Goal: Information Seeking & Learning: Check status

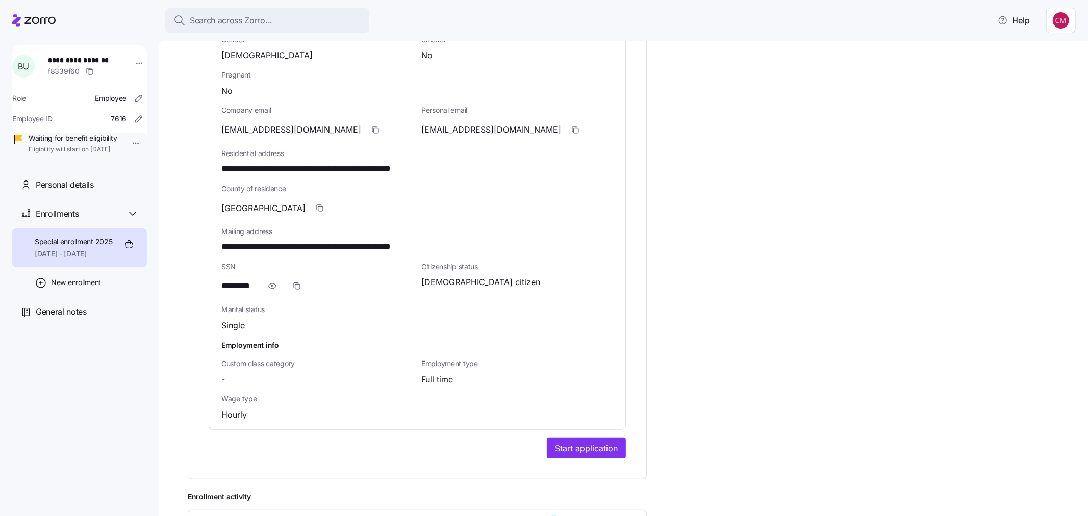
scroll to position [695, 0]
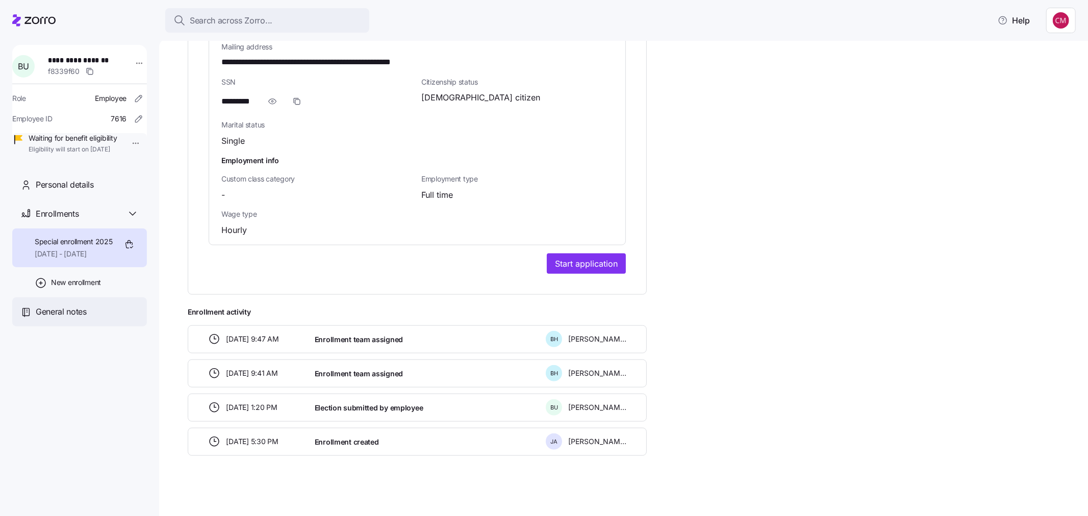
click at [82, 318] on span "General notes" at bounding box center [61, 312] width 51 height 13
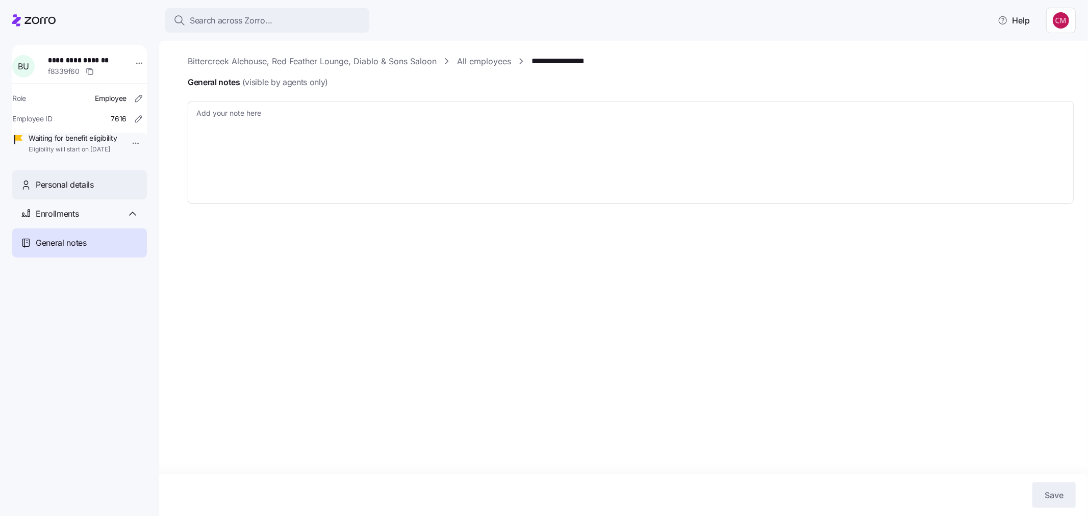
click at [77, 191] on span "Personal details" at bounding box center [65, 185] width 58 height 13
type textarea "x"
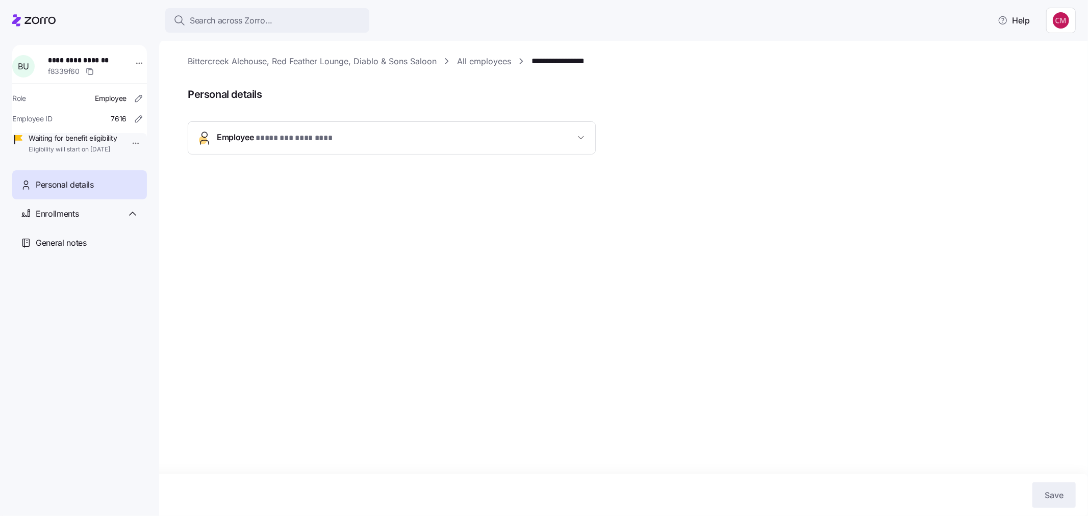
click at [322, 139] on span "* ******** ******** *" at bounding box center [295, 138] width 79 height 13
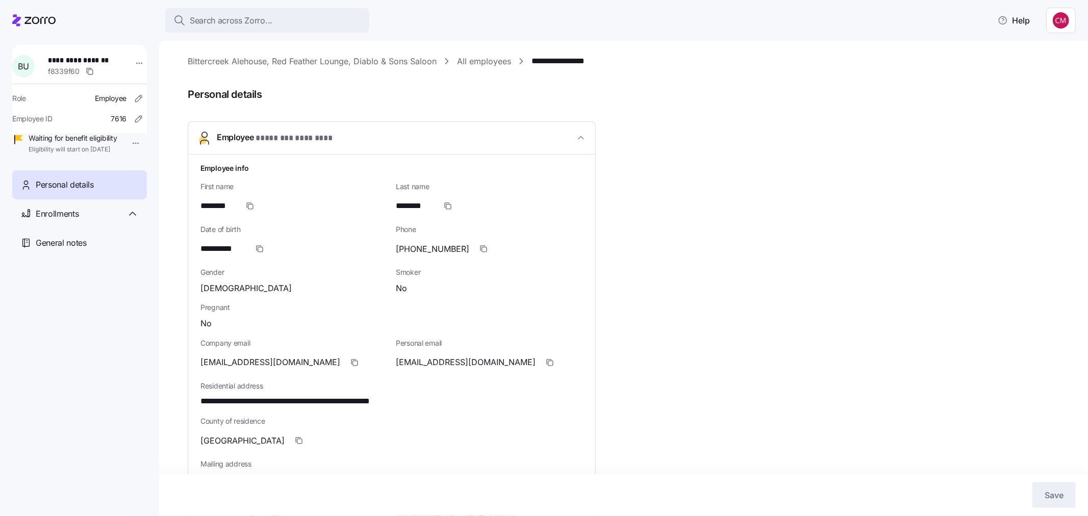
click at [74, 191] on span "Personal details" at bounding box center [65, 185] width 58 height 13
click at [78, 220] on span "Enrollments" at bounding box center [57, 214] width 43 height 13
click at [89, 268] on div "Special enrollment 2025 [DATE] - [DATE]" at bounding box center [79, 248] width 135 height 39
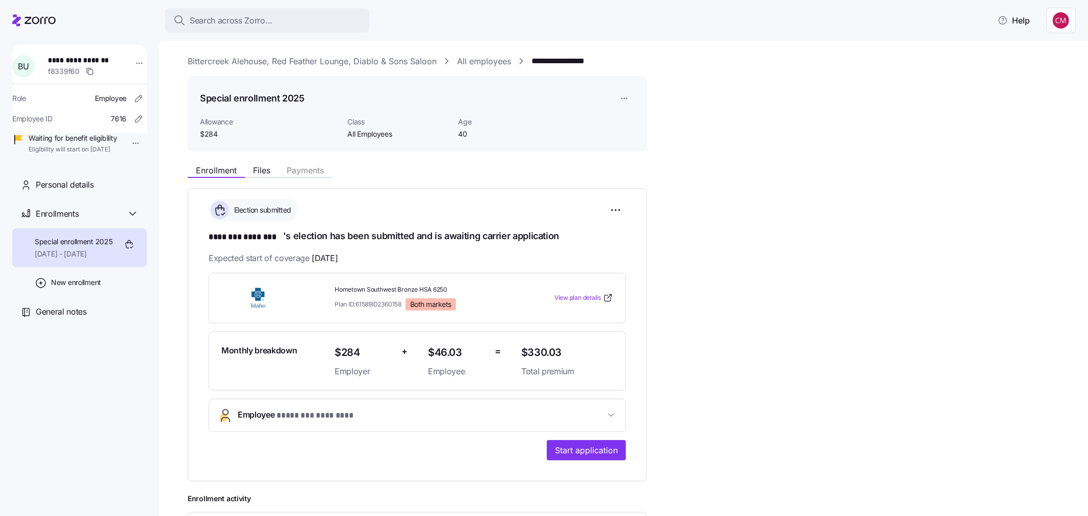
drag, startPoint x: 480, startPoint y: 412, endPoint x: 598, endPoint y: 421, distance: 118.7
click at [480, 412] on span "Employee * ******** ******** *" at bounding box center [421, 416] width 367 height 14
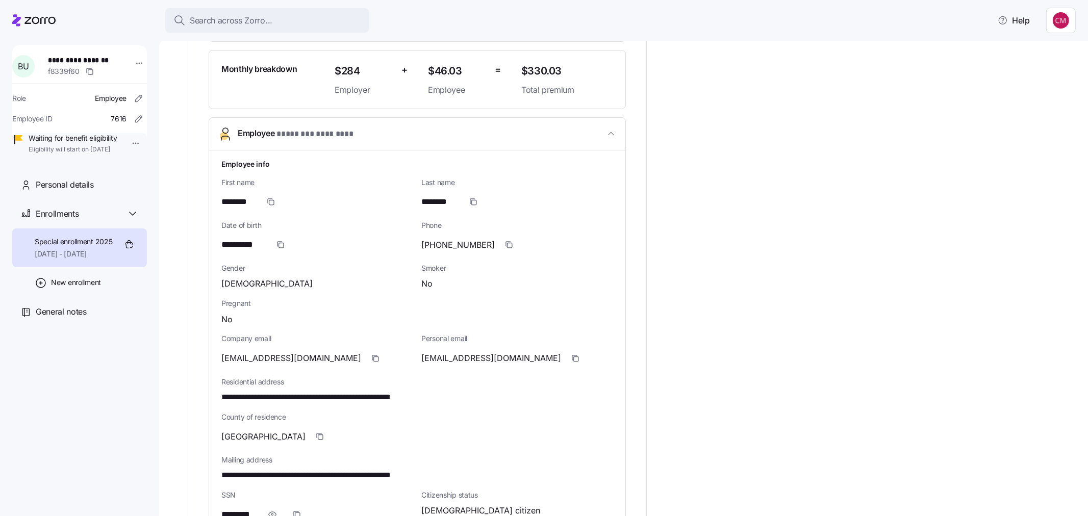
scroll to position [340, 0]
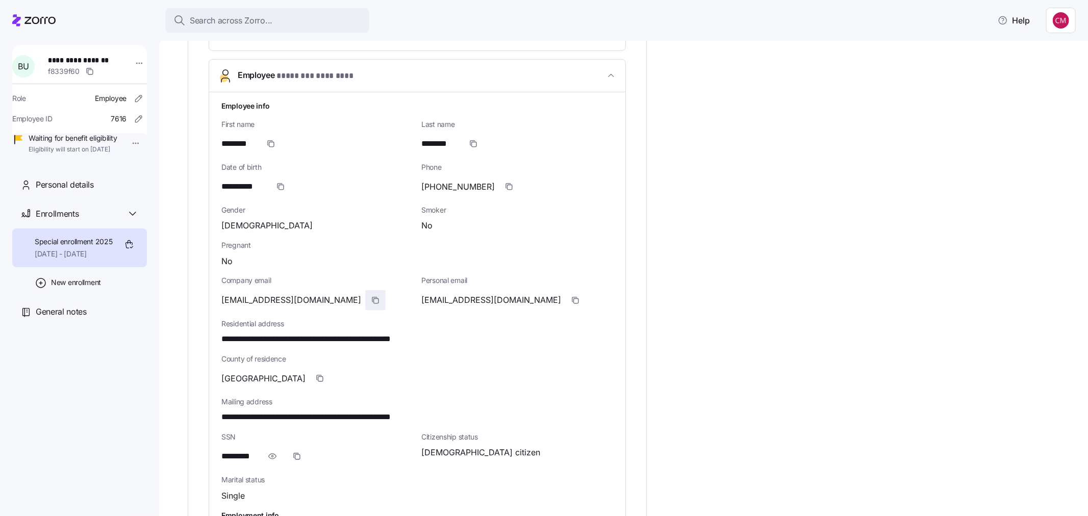
click at [371, 296] on icon "button" at bounding box center [375, 300] width 8 height 8
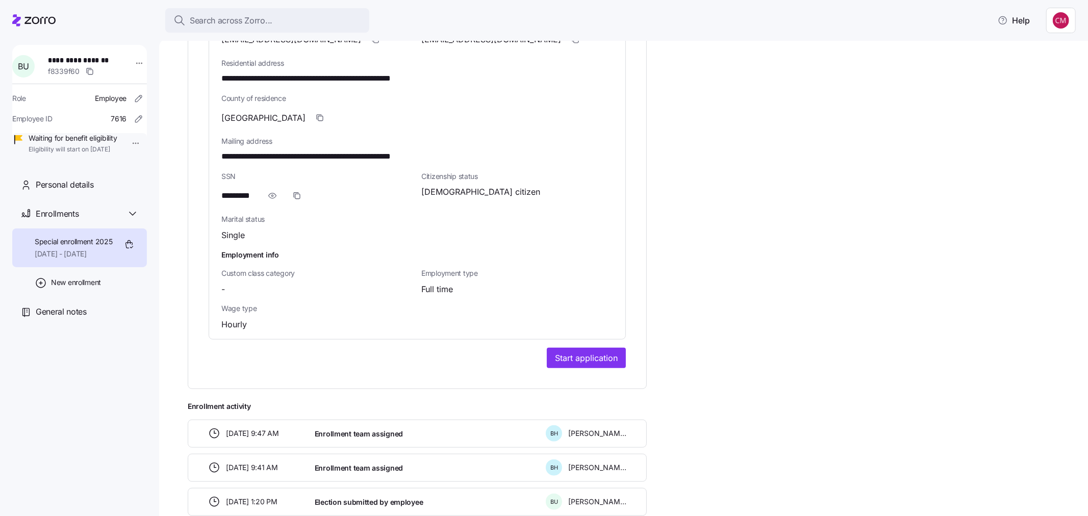
scroll to position [695, 0]
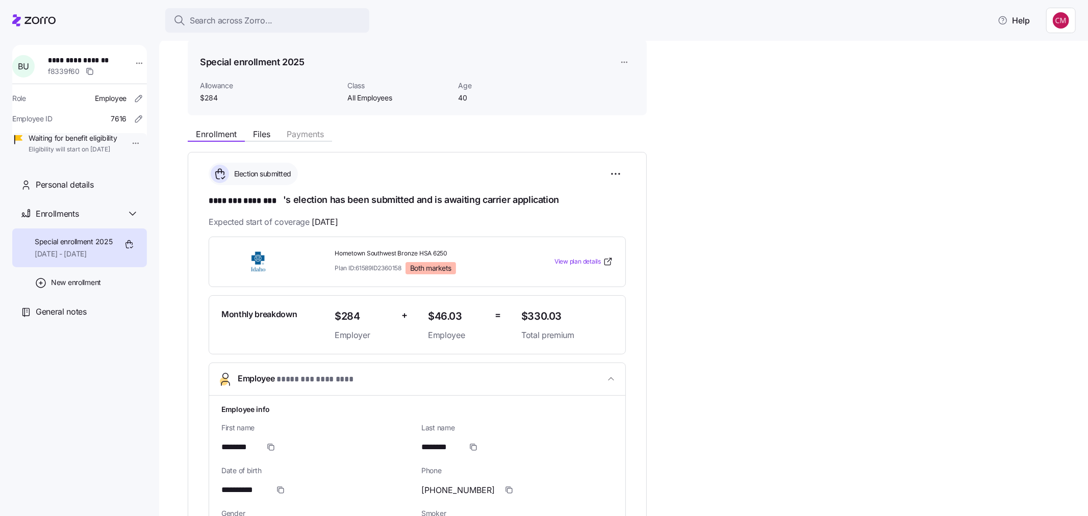
scroll to position [0, 0]
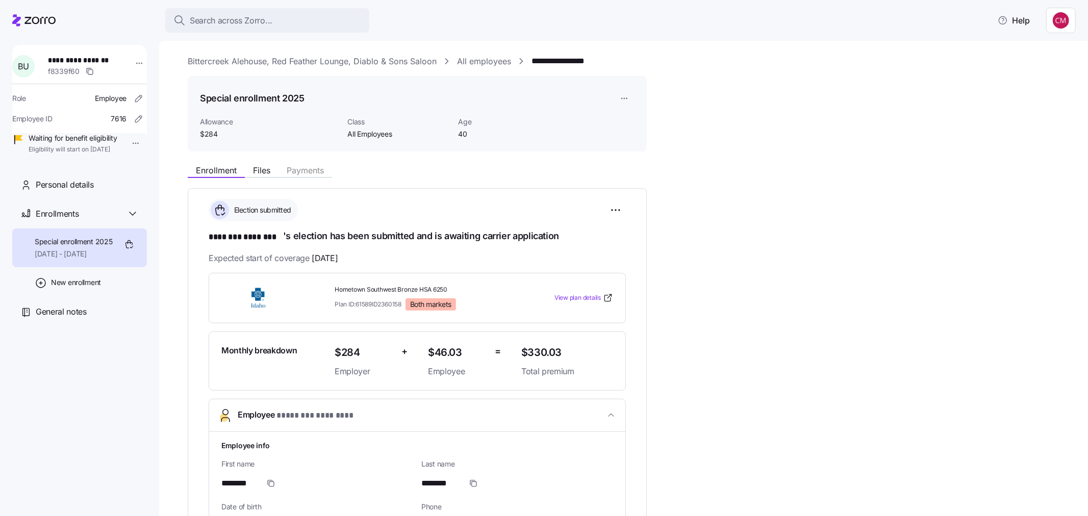
click at [410, 58] on link "Bittercreek Alehouse, Red Feather Lounge, Diablo & Sons Saloon" at bounding box center [312, 61] width 249 height 13
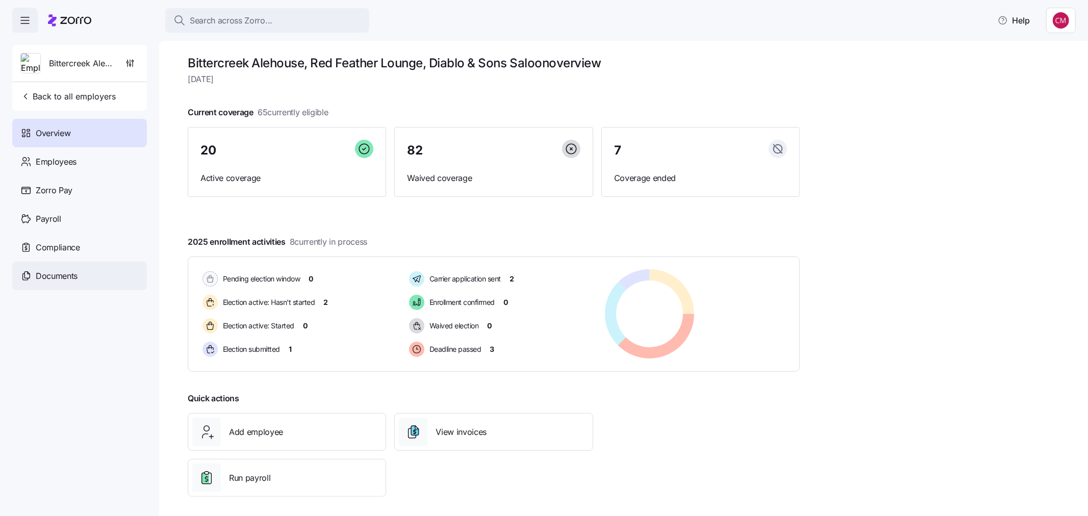
click at [78, 273] on div "Documents" at bounding box center [79, 276] width 135 height 29
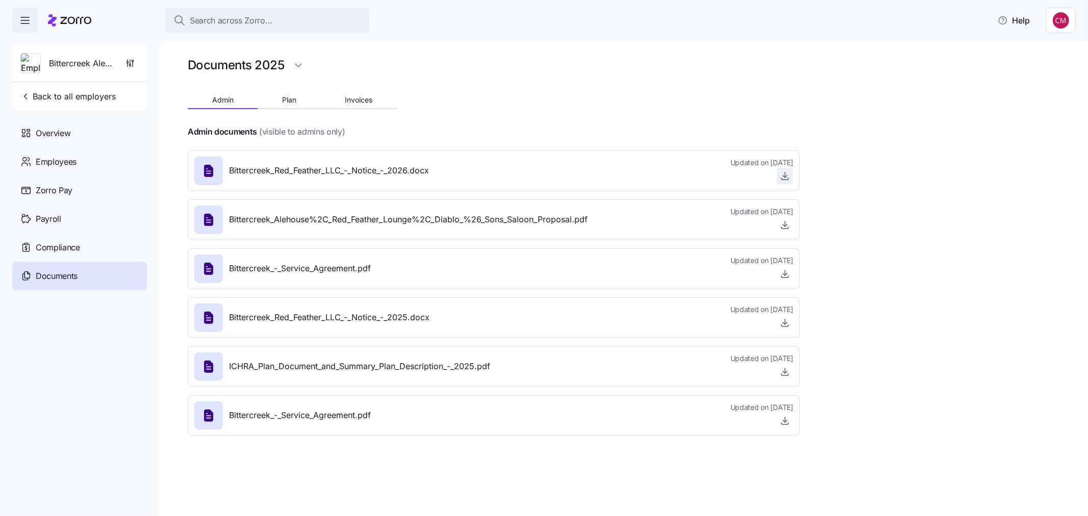
click at [787, 182] on span "button" at bounding box center [785, 175] width 15 height 15
click at [783, 176] on icon "button" at bounding box center [785, 177] width 4 height 2
click at [235, 23] on span "Search across Zorro..." at bounding box center [231, 20] width 83 height 13
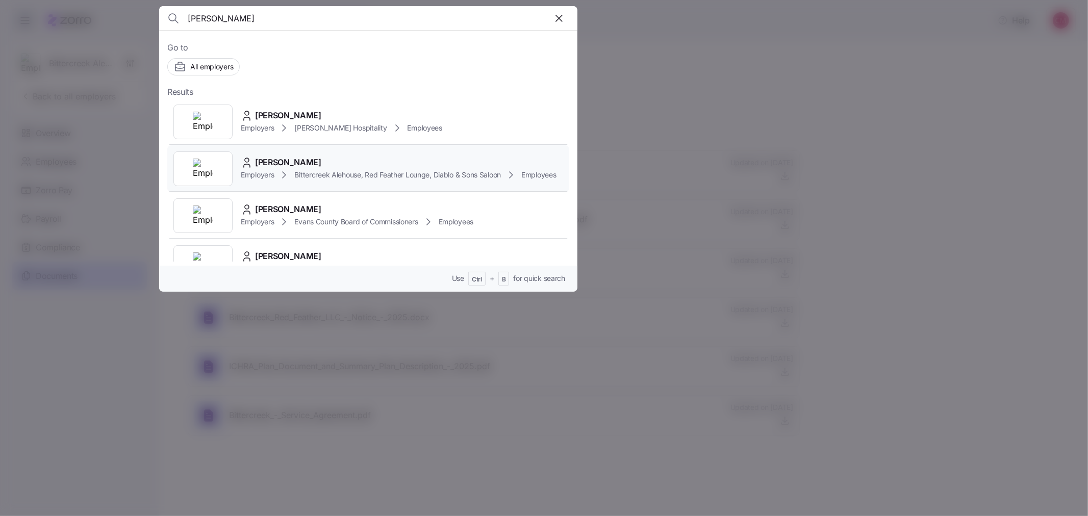
type input "[PERSON_NAME]"
click at [227, 172] on div at bounding box center [202, 169] width 59 height 35
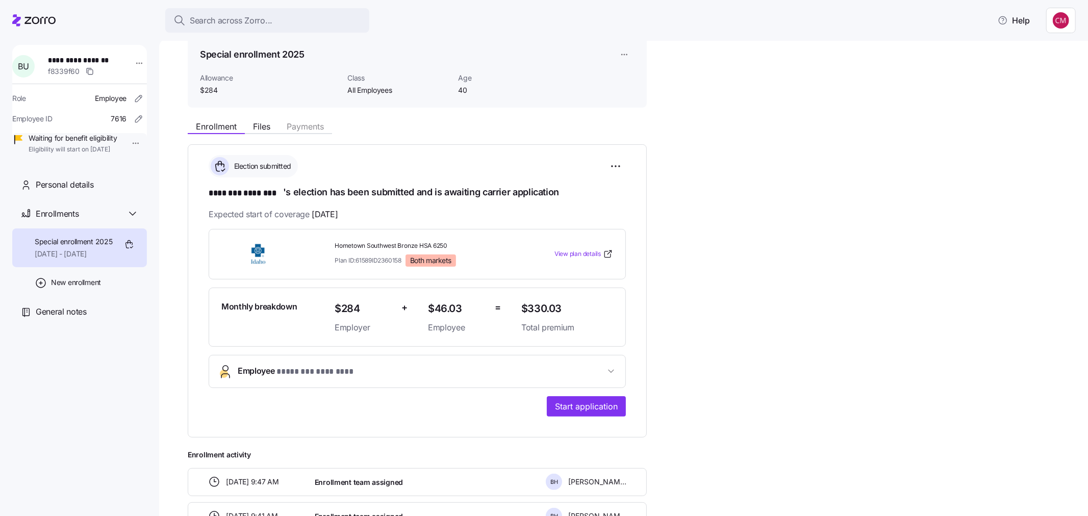
scroll to position [113, 0]
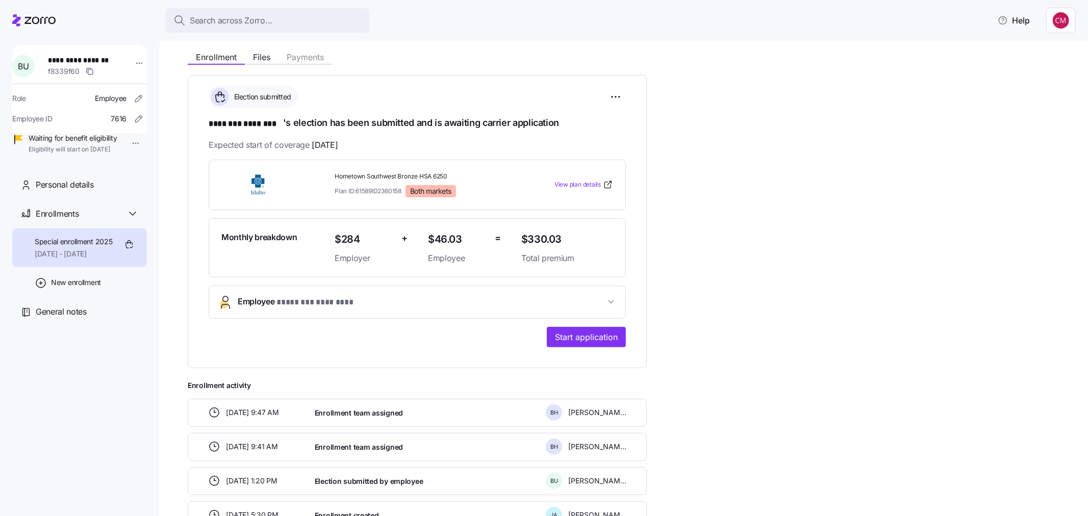
click at [369, 303] on span "Employee * ******** ******** *" at bounding box center [421, 302] width 367 height 14
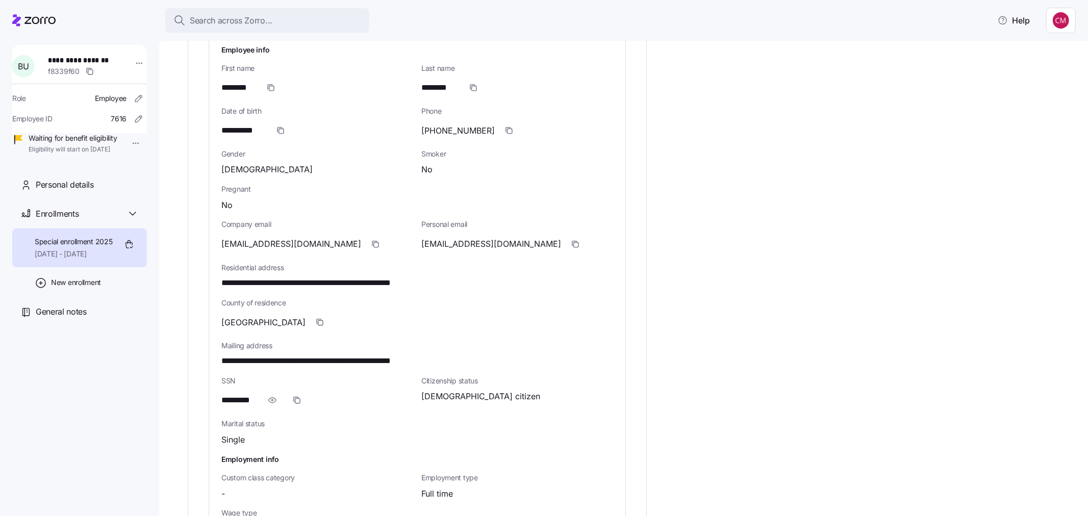
scroll to position [396, 0]
drag, startPoint x: 269, startPoint y: 396, endPoint x: 465, endPoint y: 404, distance: 196.6
click at [269, 396] on icon "button" at bounding box center [272, 400] width 10 height 12
drag, startPoint x: 340, startPoint y: 281, endPoint x: 193, endPoint y: 279, distance: 147.0
click at [193, 280] on div "**********" at bounding box center [417, 192] width 459 height 801
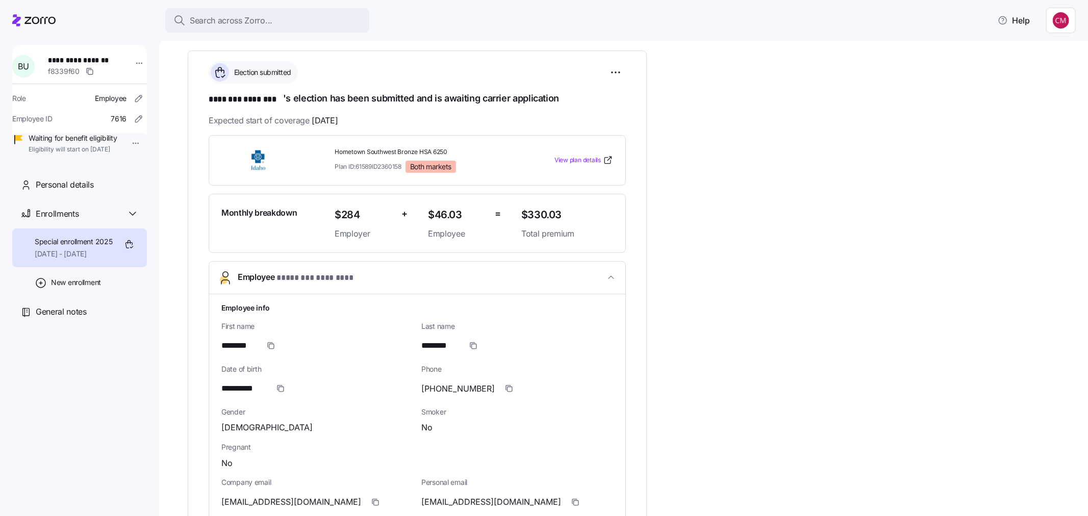
scroll to position [0, 0]
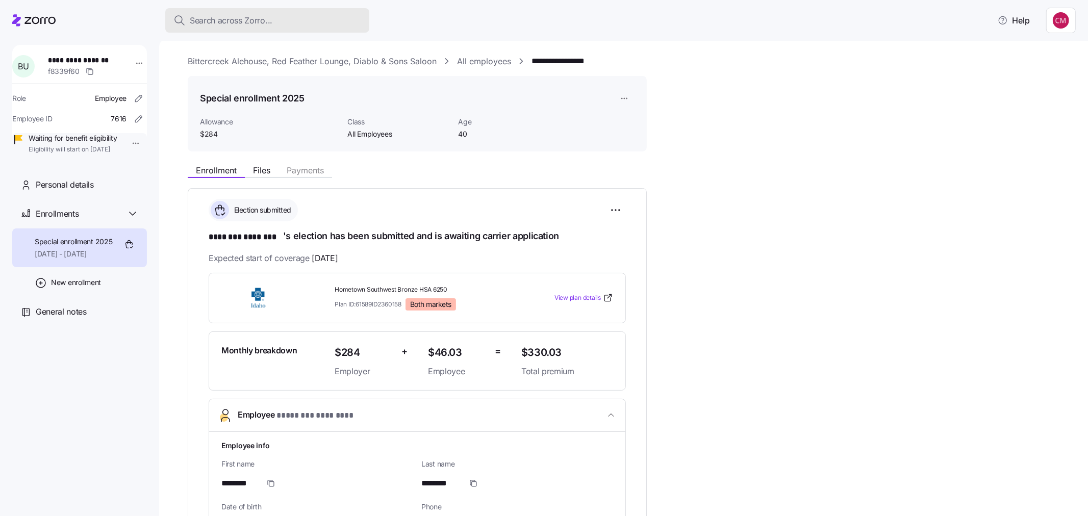
click at [286, 17] on div "Search across Zorro..." at bounding box center [267, 20] width 188 height 13
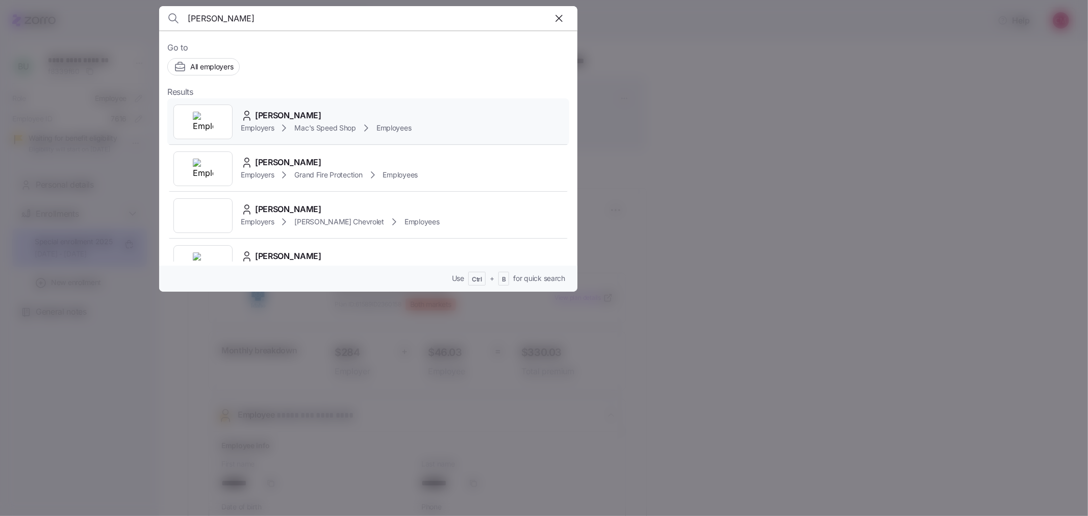
type input "[PERSON_NAME]"
click at [203, 134] on div at bounding box center [202, 122] width 59 height 35
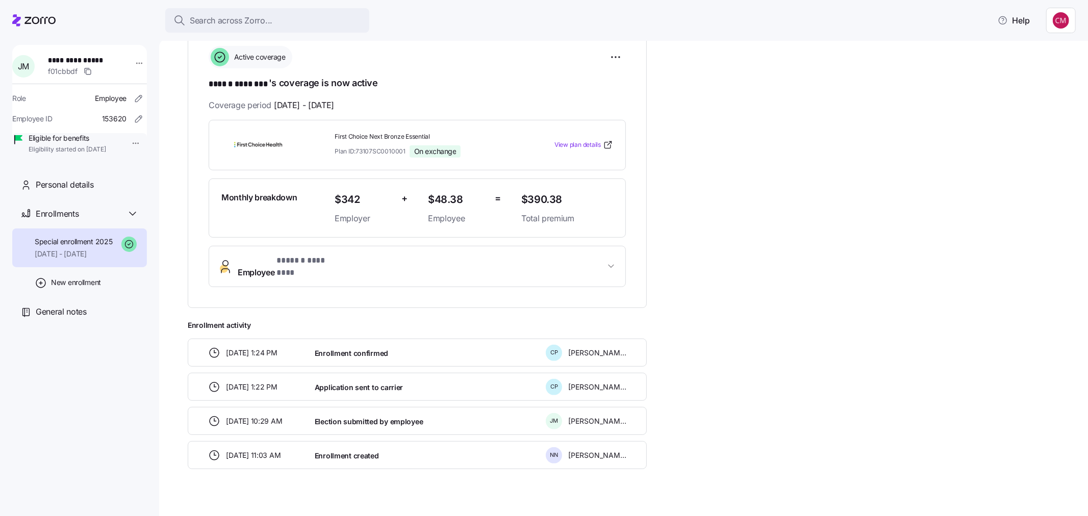
scroll to position [159, 0]
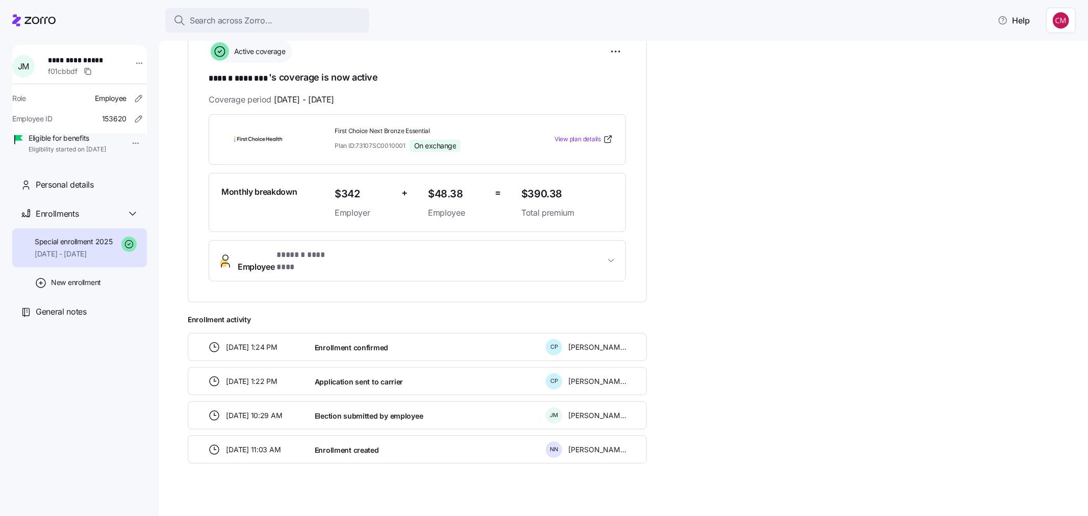
click at [419, 269] on button "Employee * ****** ******** *" at bounding box center [417, 261] width 416 height 41
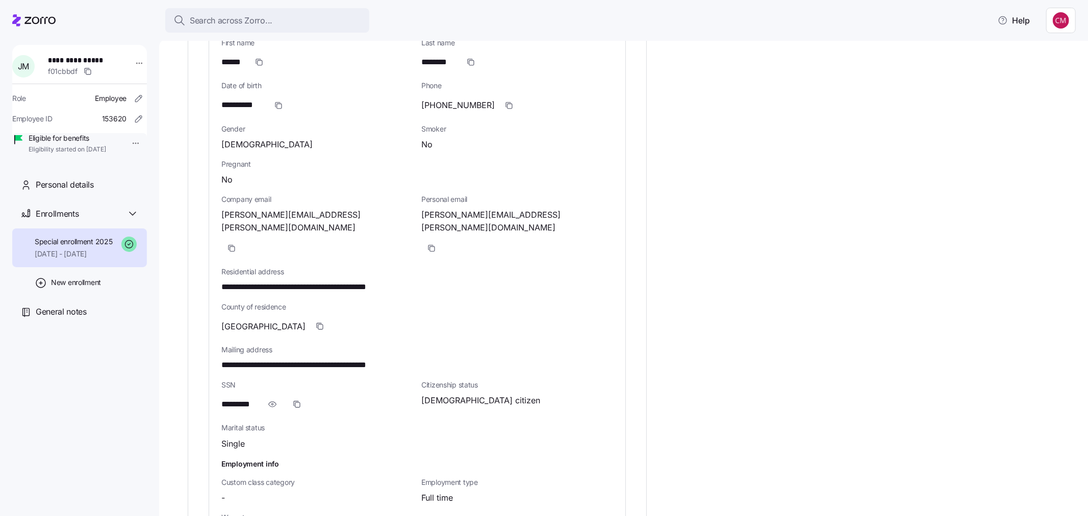
scroll to position [442, 0]
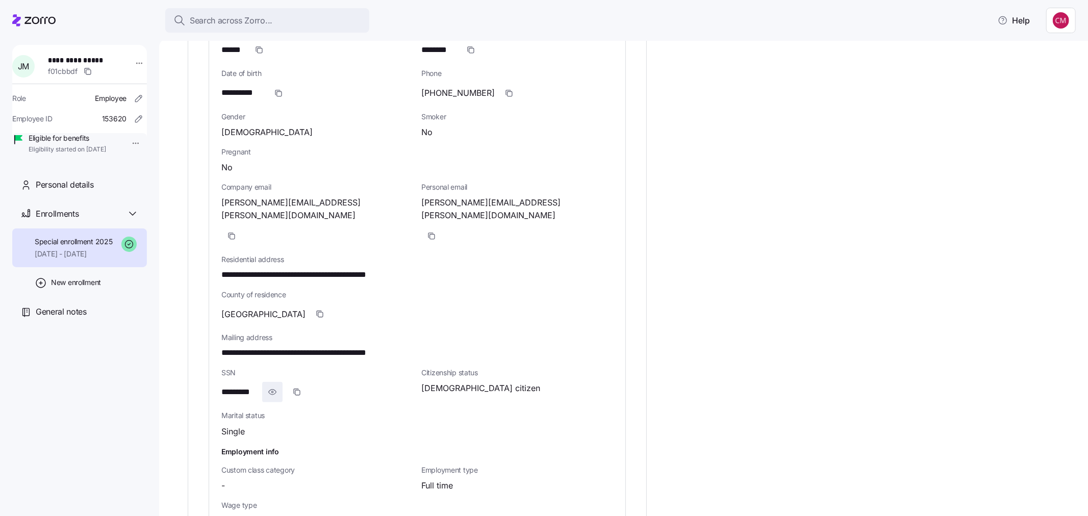
click at [273, 386] on icon "button" at bounding box center [272, 392] width 10 height 12
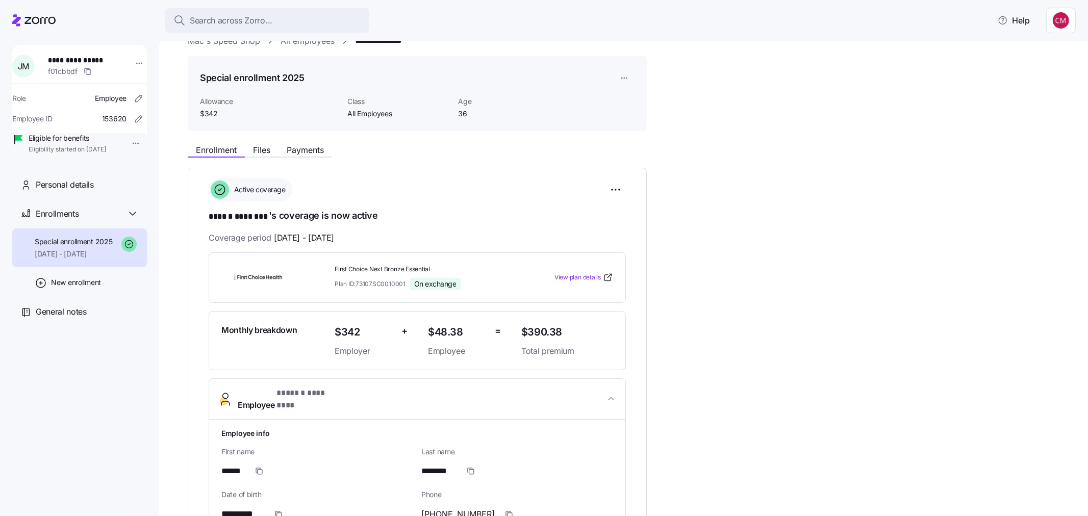
scroll to position [0, 0]
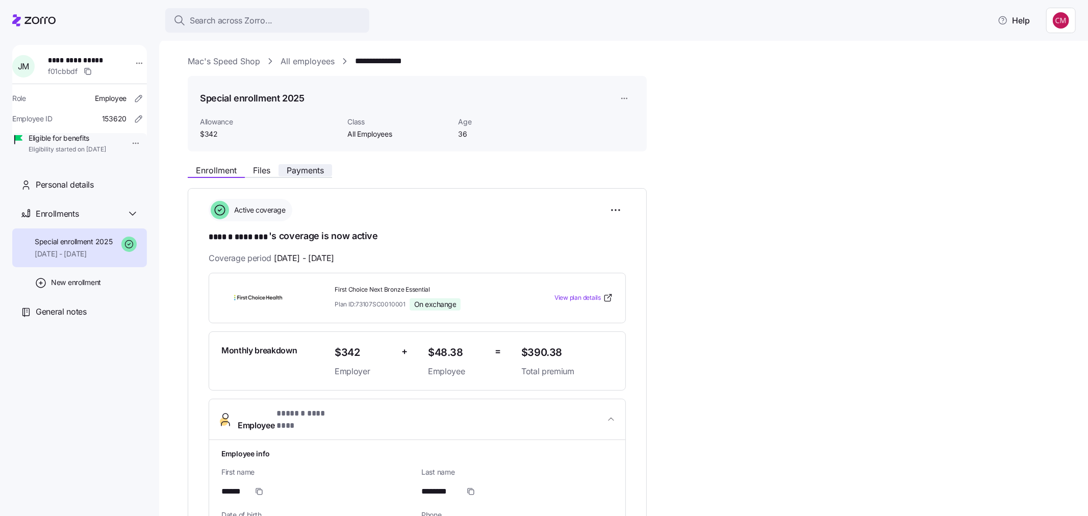
click at [323, 166] on span "Payments" at bounding box center [305, 170] width 37 height 8
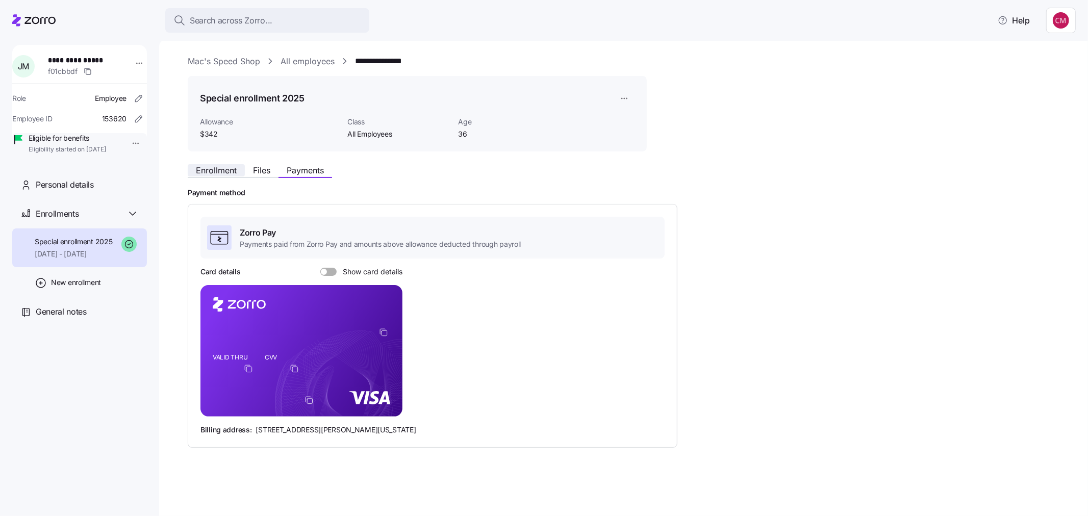
click at [225, 171] on span "Enrollment" at bounding box center [216, 170] width 41 height 8
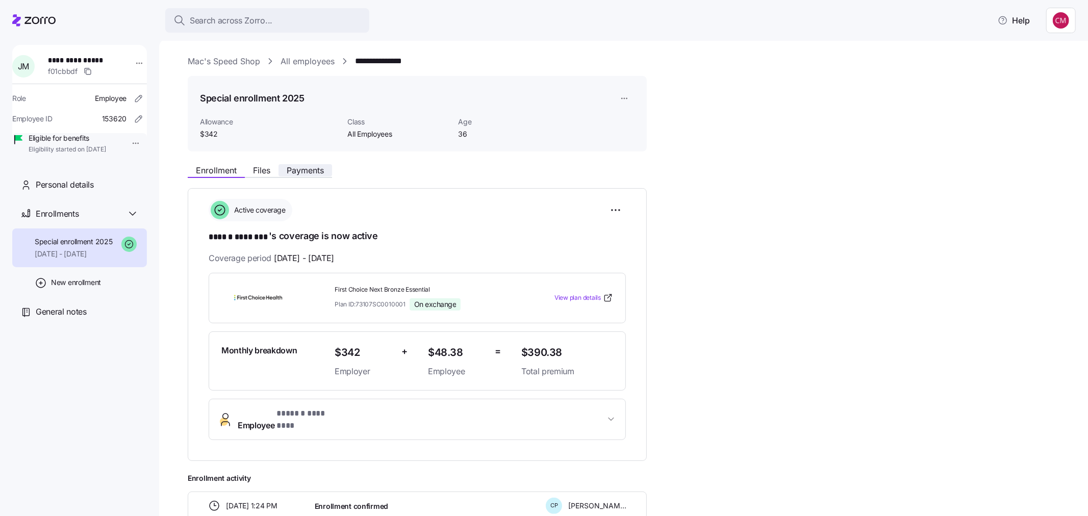
click at [304, 172] on span "Payments" at bounding box center [305, 170] width 37 height 8
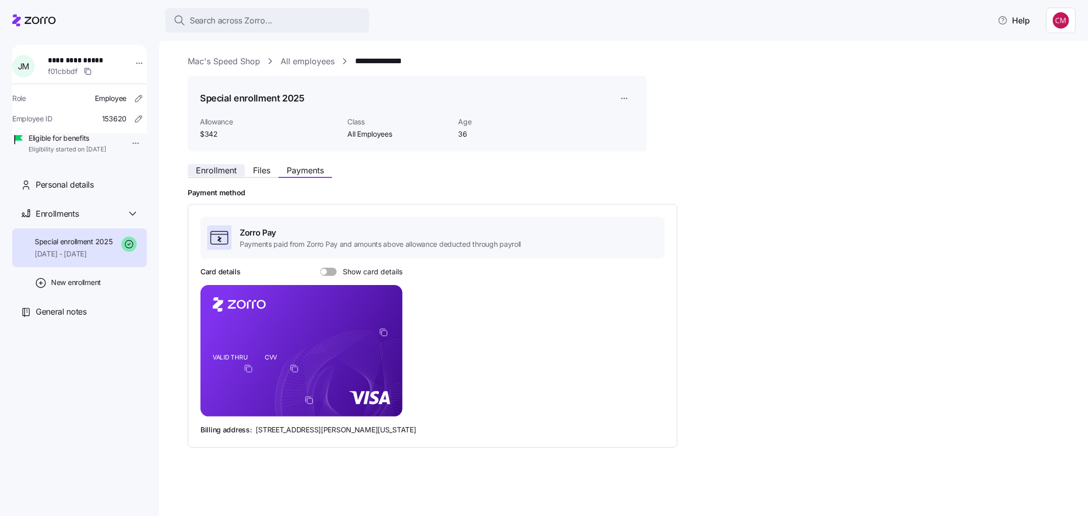
click at [205, 167] on span "Enrollment" at bounding box center [216, 170] width 41 height 8
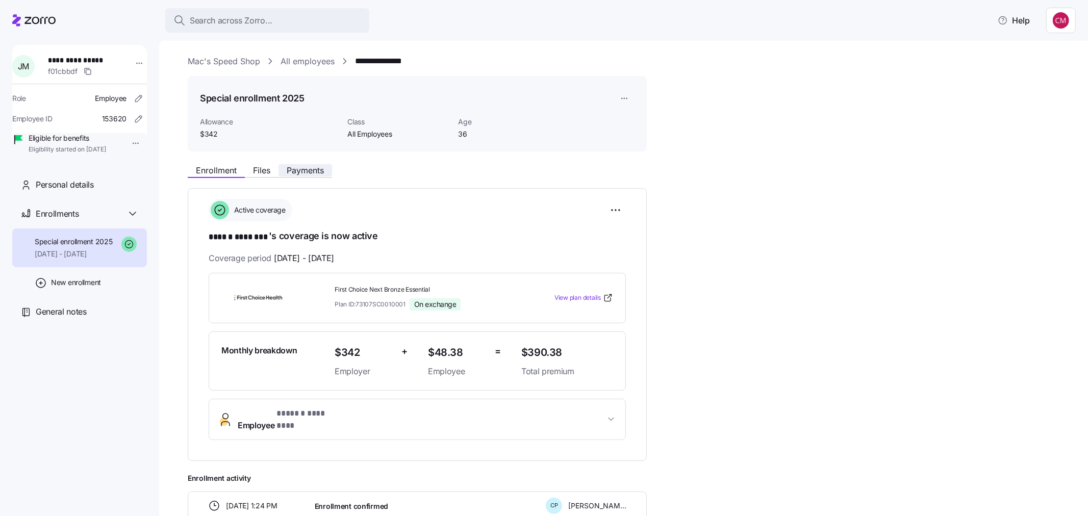
click at [318, 170] on span "Payments" at bounding box center [305, 170] width 37 height 8
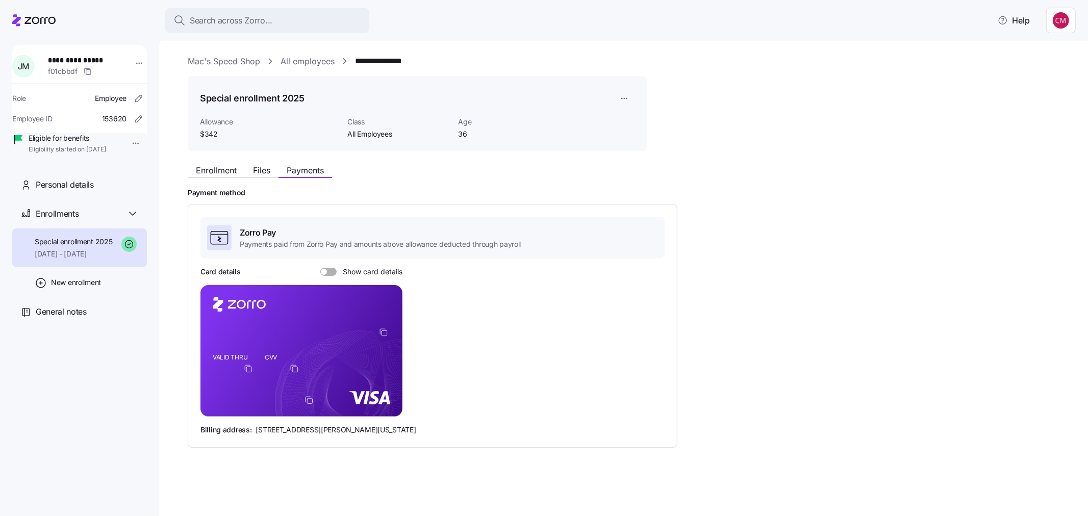
click at [327, 269] on span at bounding box center [332, 272] width 10 height 8
click at [320, 268] on input "Show card details" at bounding box center [320, 268] width 0 height 0
click at [38, 24] on icon at bounding box center [33, 20] width 43 height 12
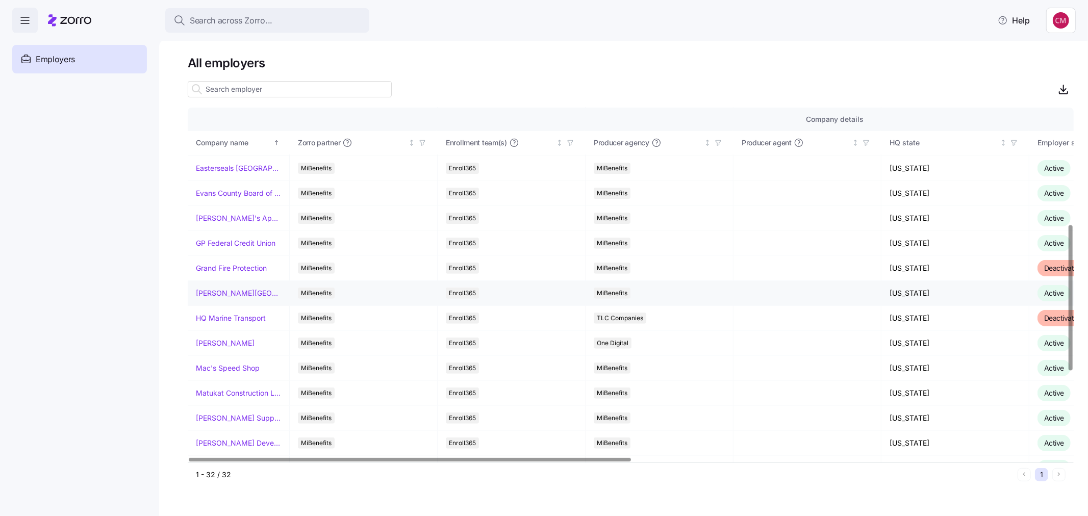
scroll to position [283, 0]
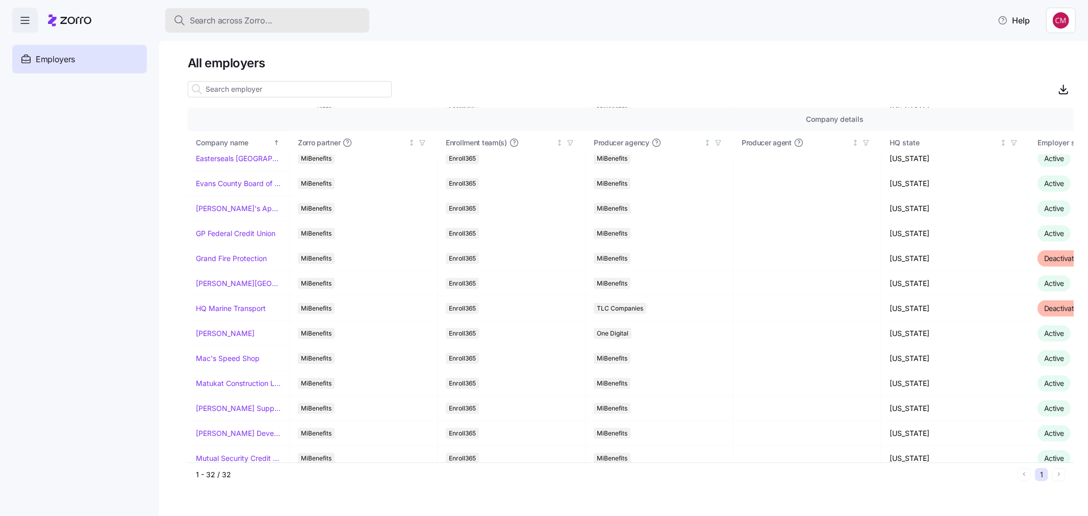
click at [310, 22] on div "Search across Zorro..." at bounding box center [267, 20] width 188 height 13
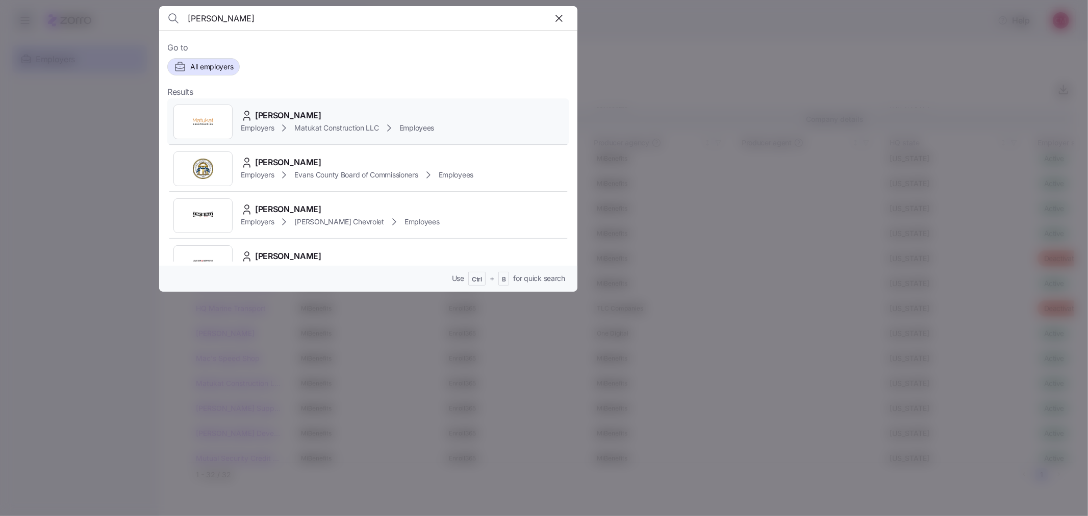
type input "[PERSON_NAME]"
click at [179, 121] on div at bounding box center [202, 122] width 59 height 35
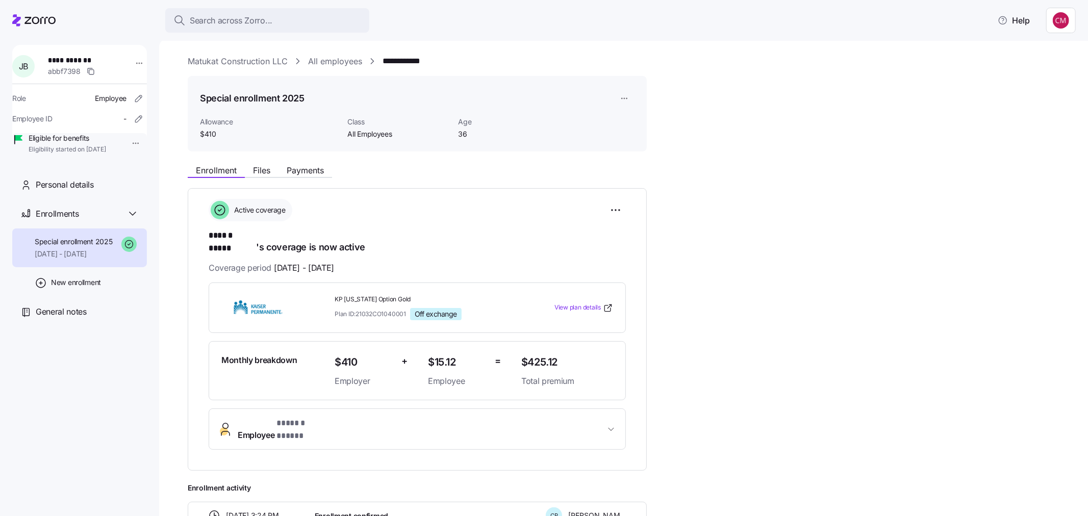
click at [371, 425] on button "Employee * ****** ***** *" at bounding box center [417, 429] width 416 height 41
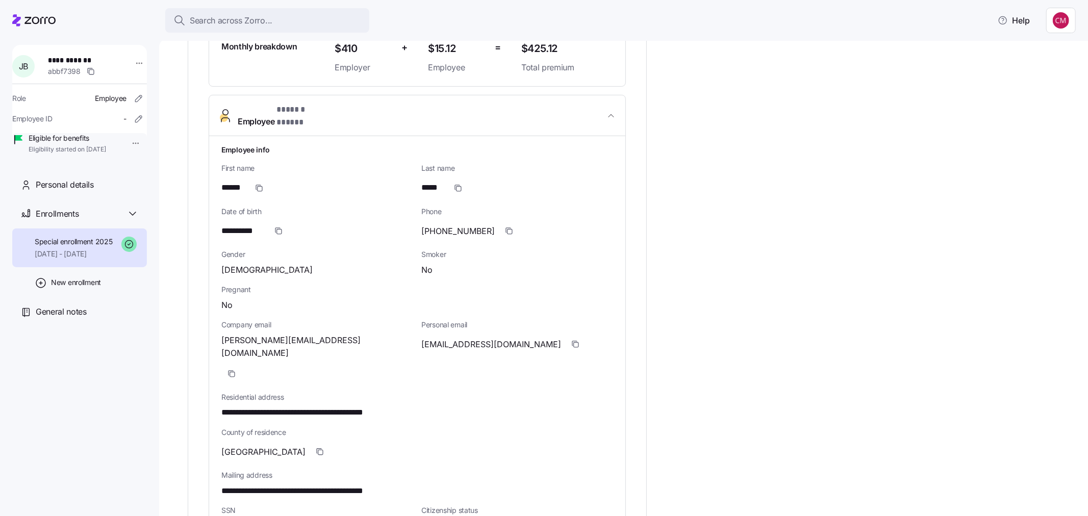
scroll to position [340, 0]
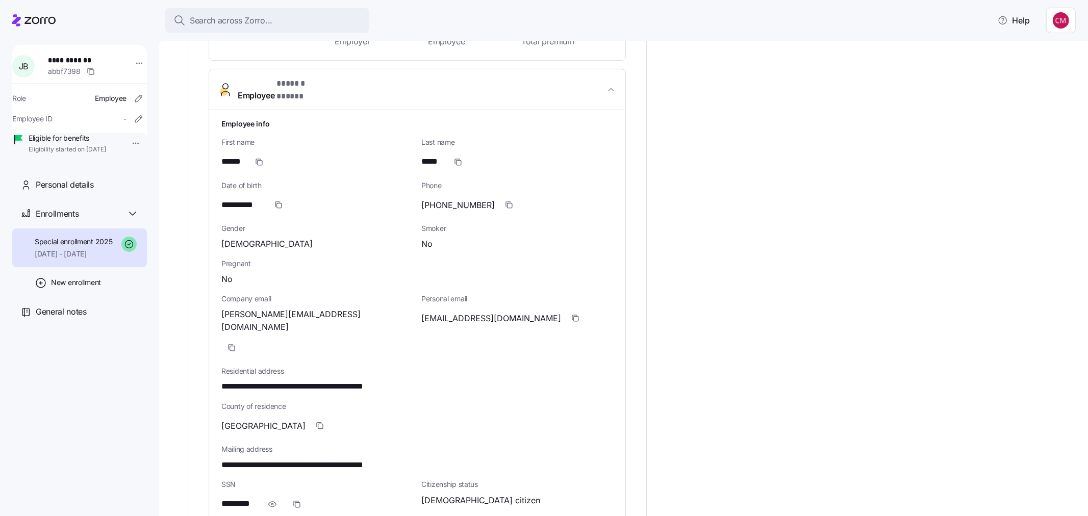
click at [209, 69] on button "Employee * ****** ***** *" at bounding box center [417, 89] width 416 height 41
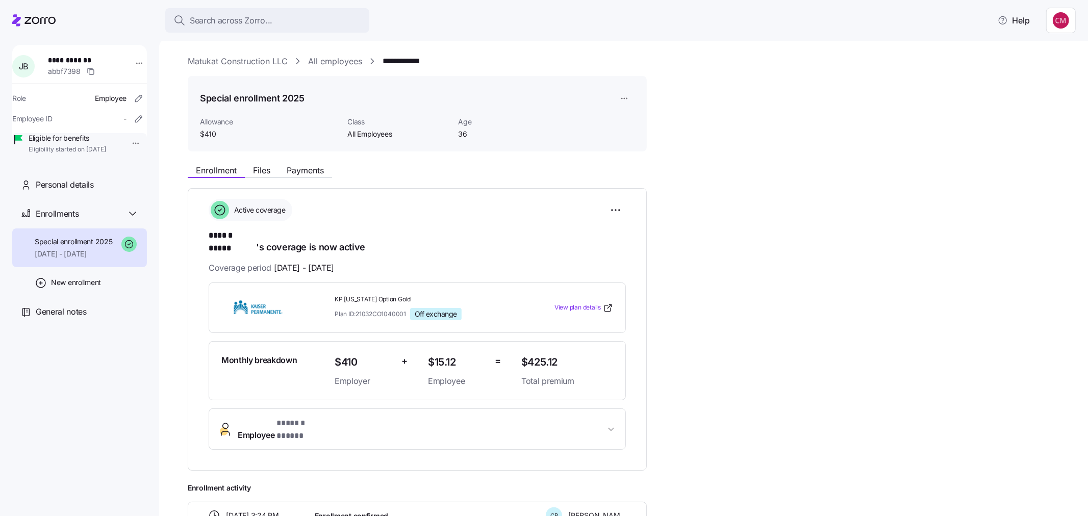
scroll to position [113, 0]
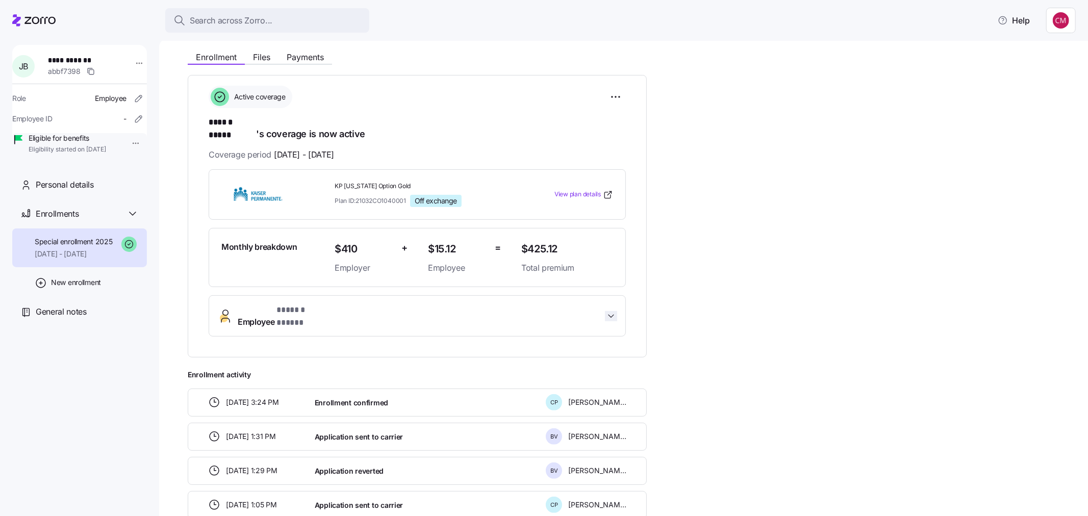
click at [611, 311] on icon "button" at bounding box center [611, 316] width 10 height 10
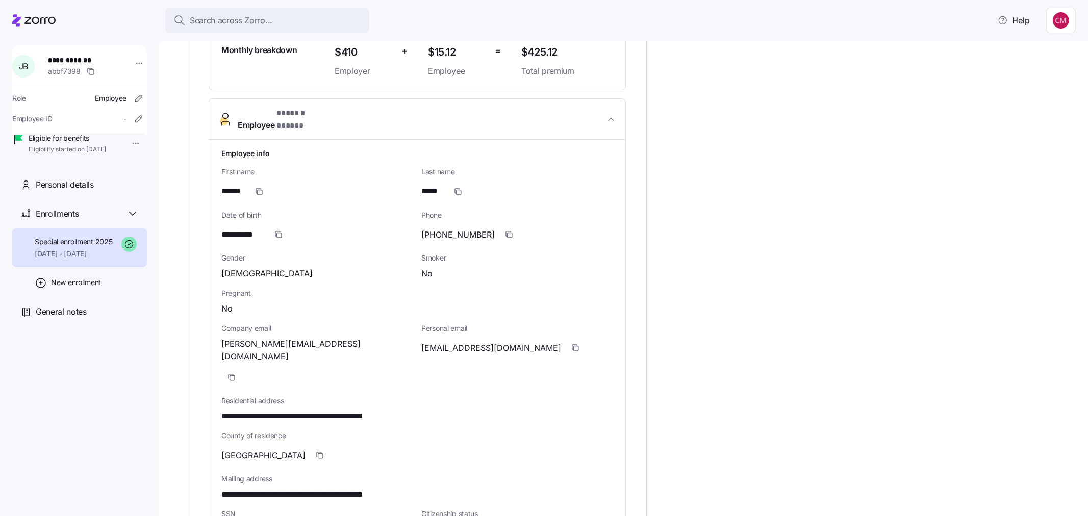
scroll to position [340, 0]
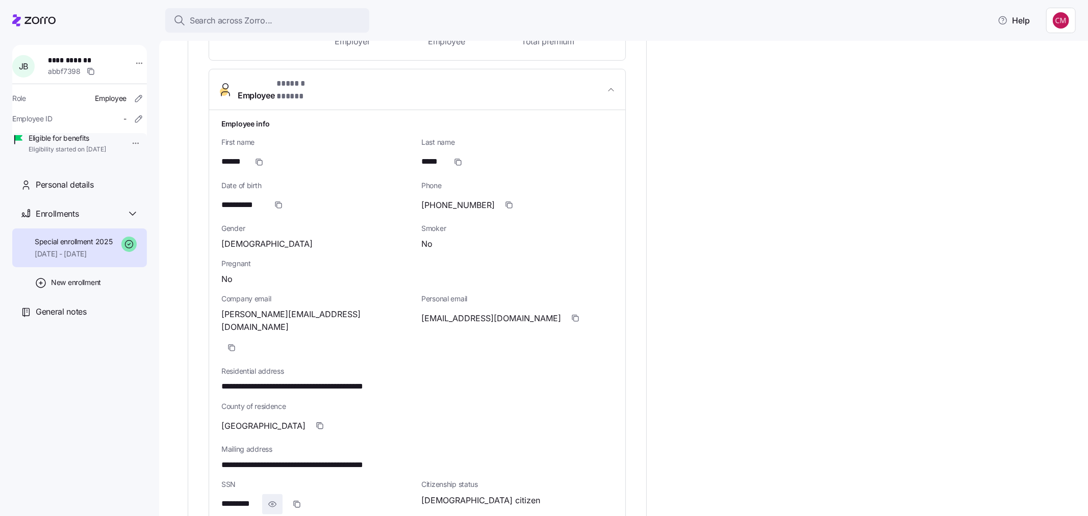
click at [272, 504] on icon "button" at bounding box center [272, 505] width 2 height 2
click at [312, 21] on div "Search across Zorro..." at bounding box center [267, 20] width 188 height 13
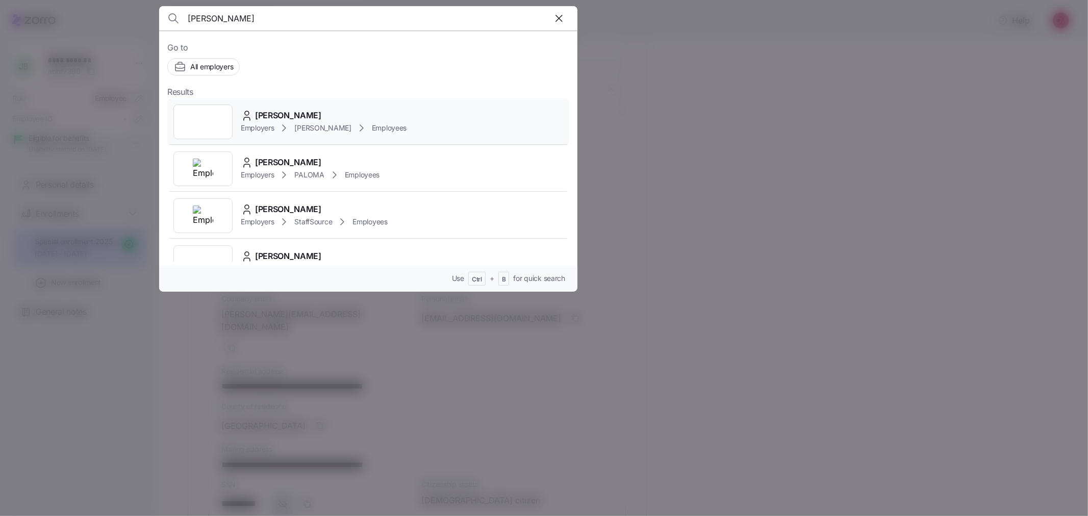
type input "[PERSON_NAME]"
click at [195, 113] on div at bounding box center [202, 122] width 59 height 35
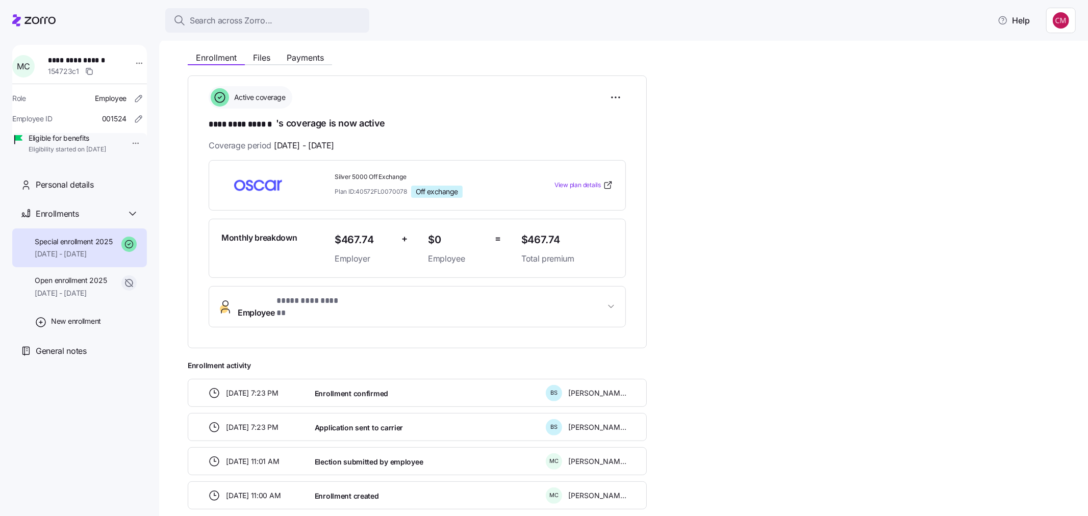
scroll to position [113, 0]
click at [419, 304] on span "Employee * ********* ****** *" at bounding box center [421, 306] width 367 height 24
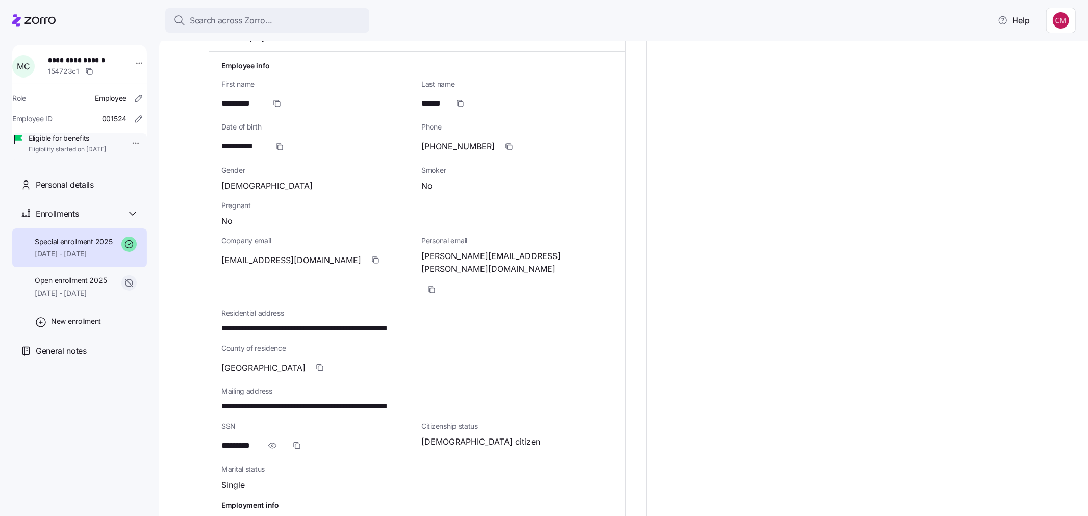
scroll to position [396, 0]
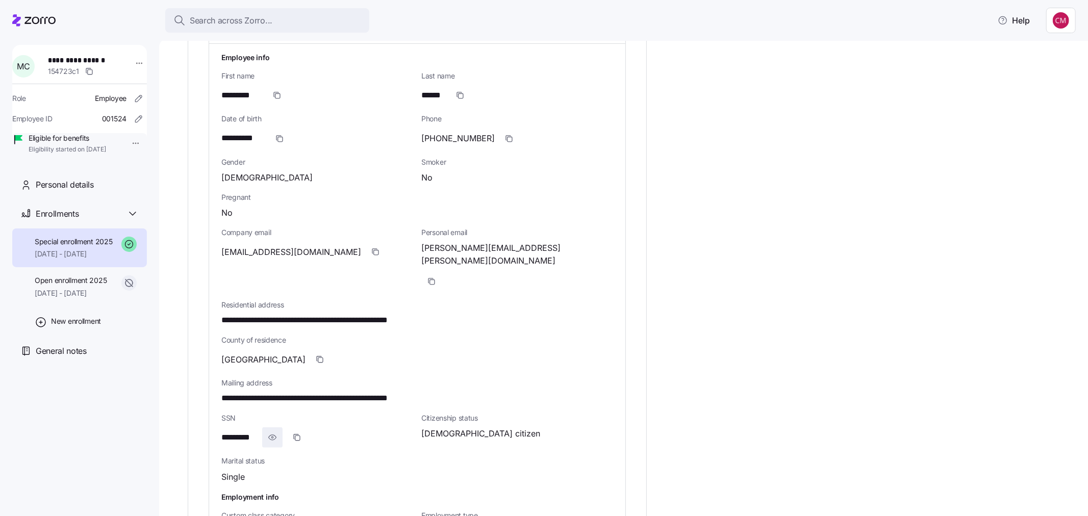
click at [267, 432] on icon "button" at bounding box center [272, 438] width 10 height 12
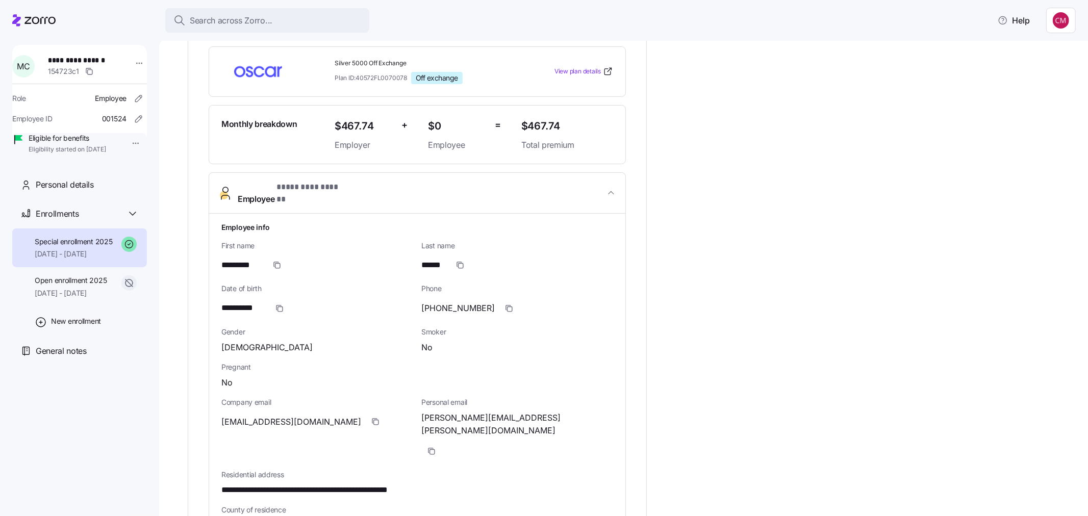
scroll to position [170, 0]
